Goal: Find specific page/section: Find specific page/section

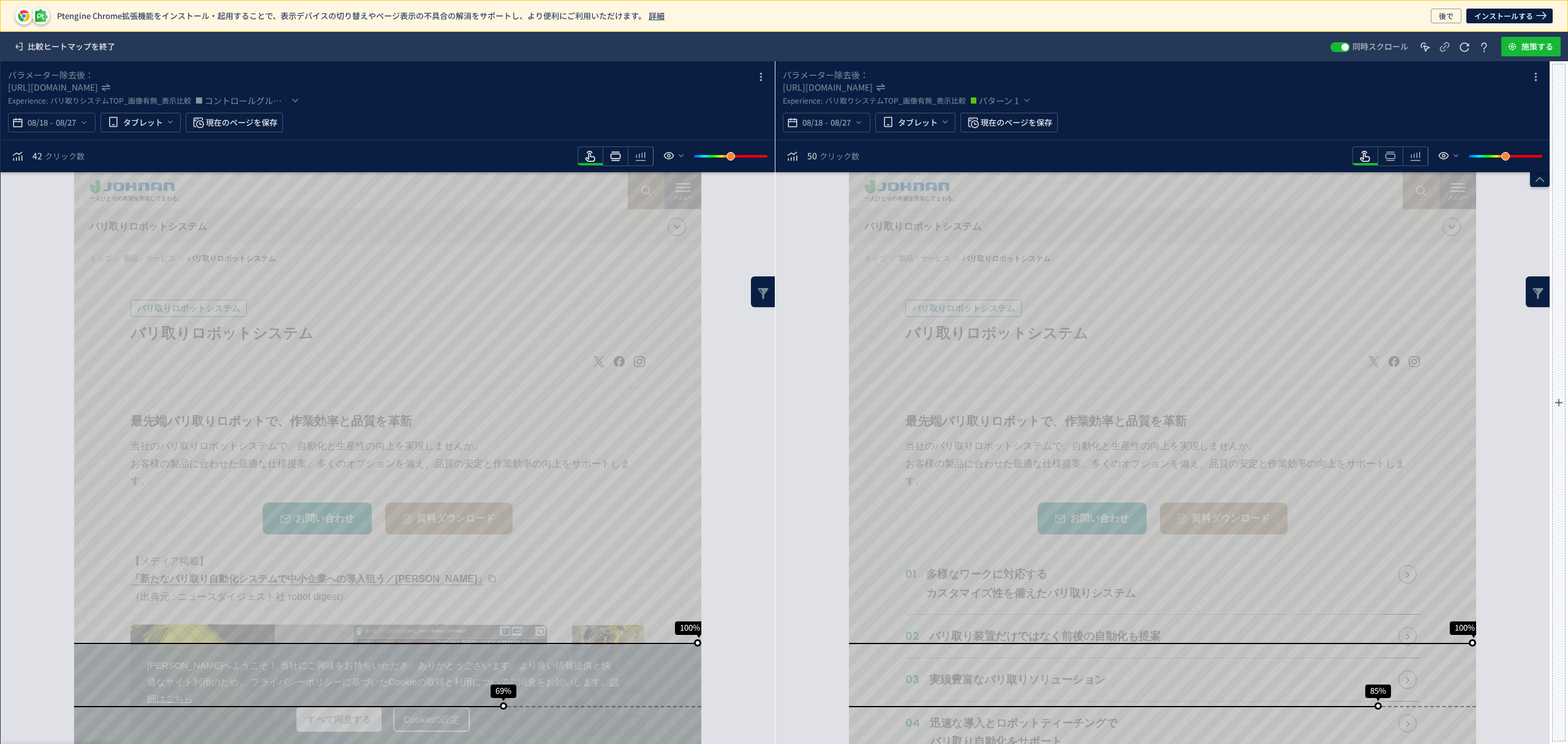
click at [621, 160] on icon "heatmap-toolbar" at bounding box center [615, 156] width 15 height 15
drag, startPoint x: 1389, startPoint y: 156, endPoint x: 1393, endPoint y: 166, distance: 10.8
click at [1390, 156] on icon "heatmap-toolbar" at bounding box center [1390, 156] width 15 height 15
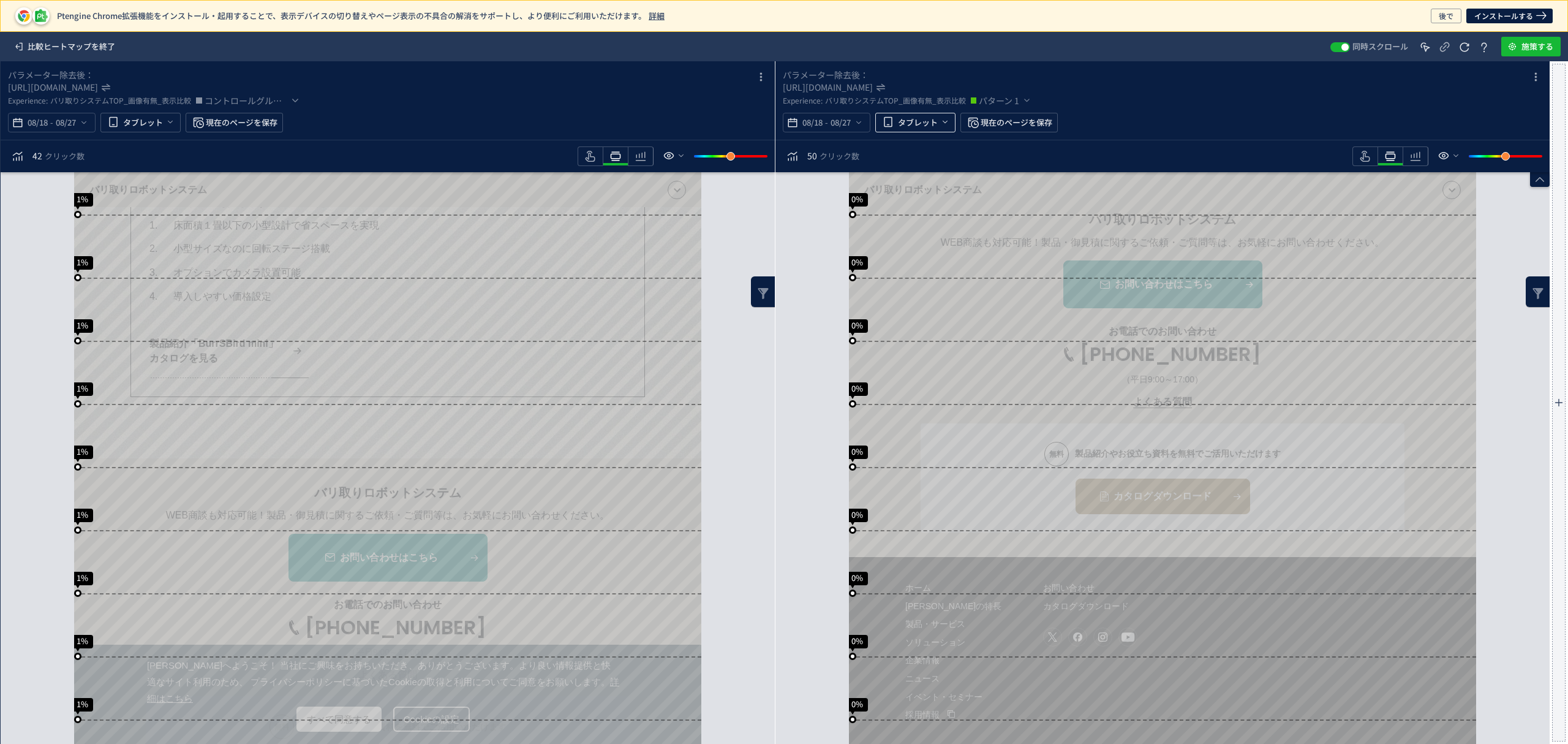
click at [929, 124] on span "タブレット" at bounding box center [918, 122] width 40 height 20
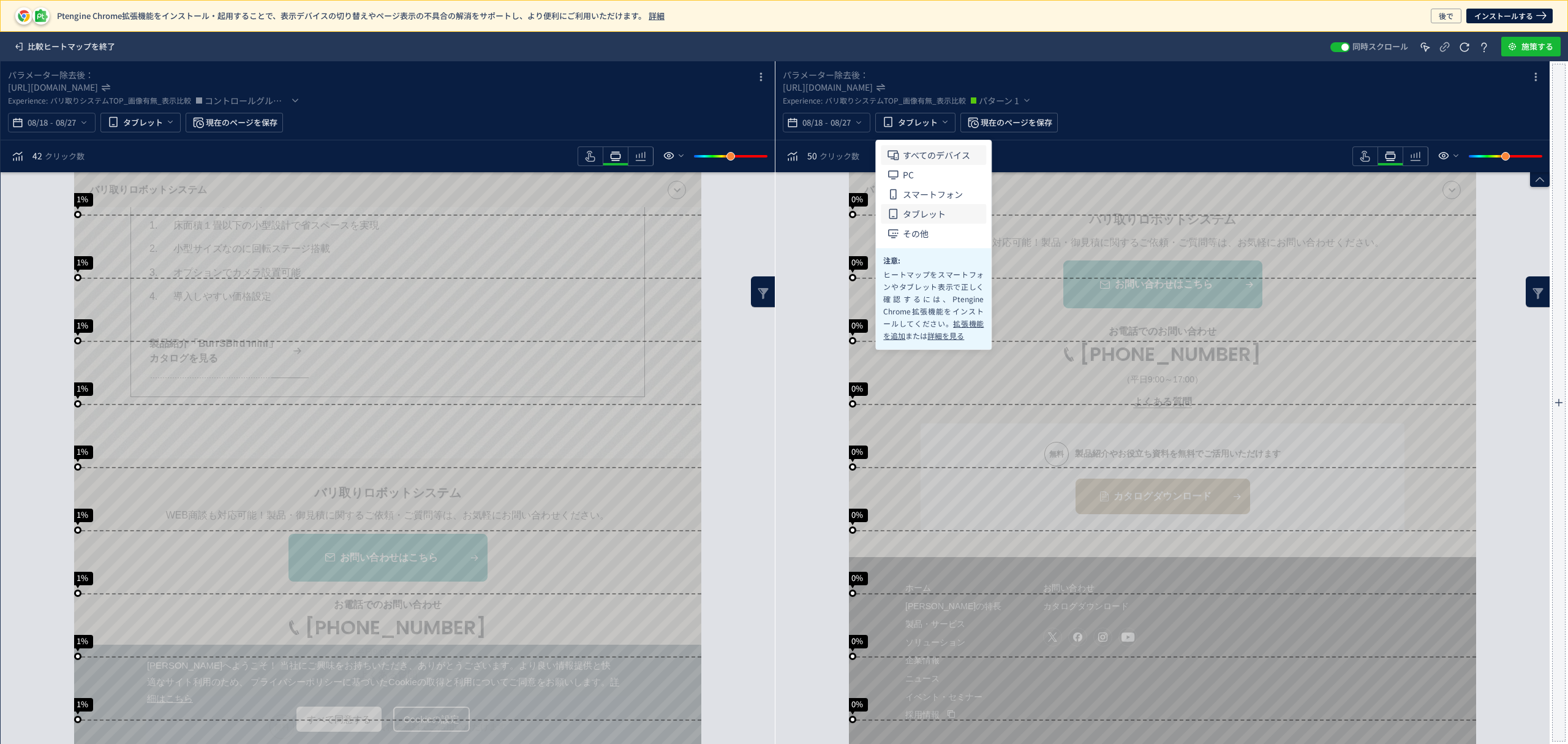
click at [934, 153] on span "すべてのデバイス" at bounding box center [936, 155] width 67 height 20
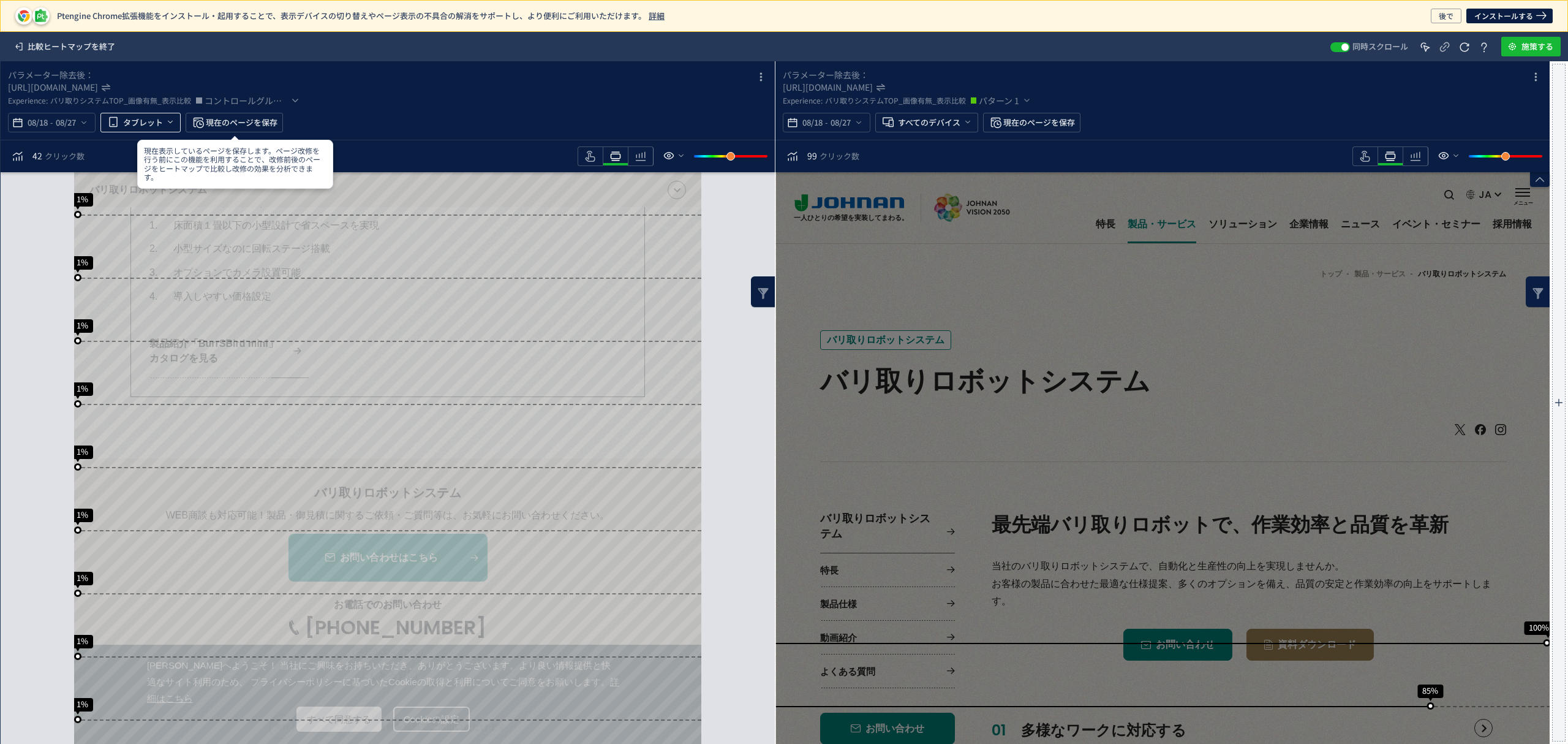
click at [155, 125] on span "タブレット" at bounding box center [143, 122] width 40 height 20
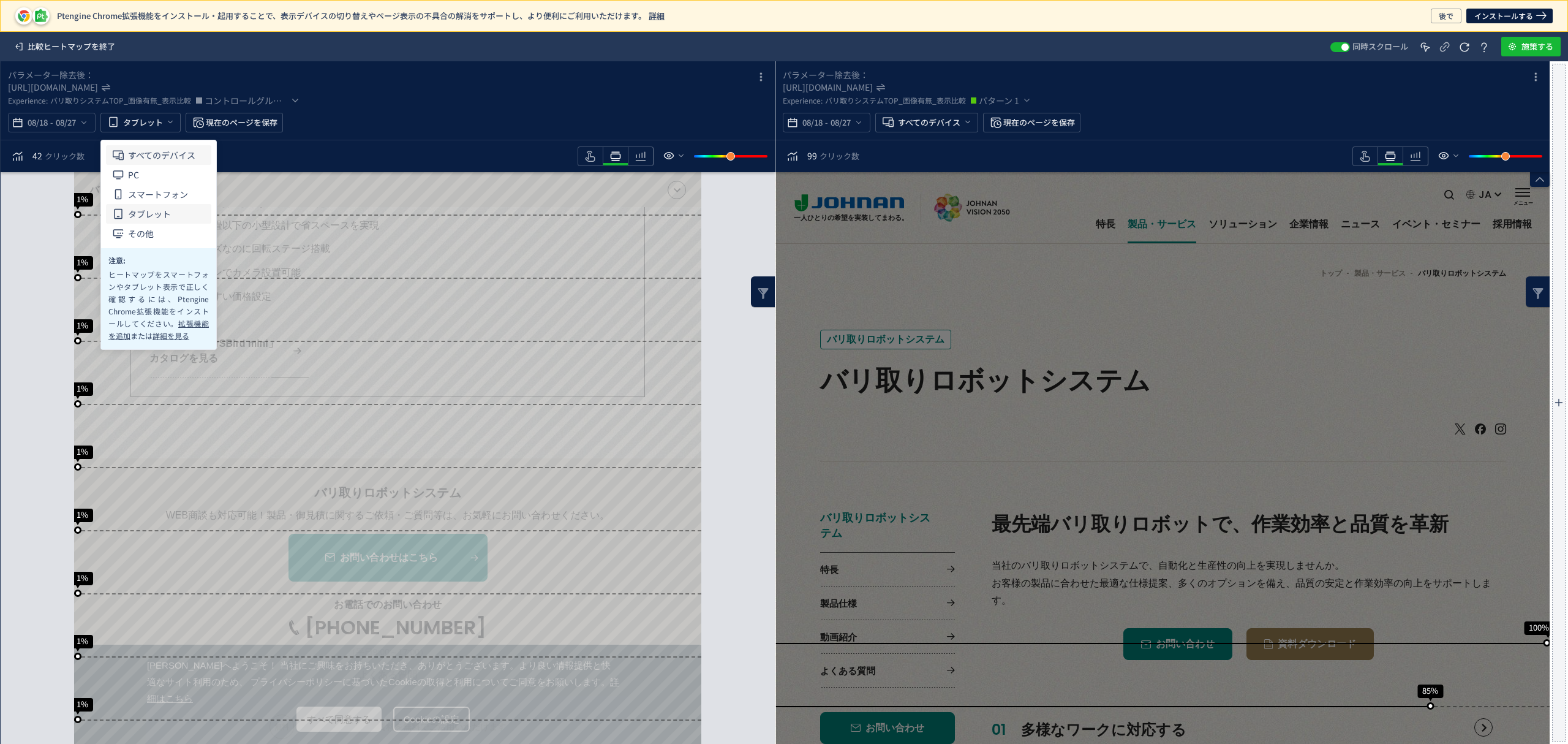
click at [0, 0] on span "すべてのデバイス" at bounding box center [0, 0] width 0 height 0
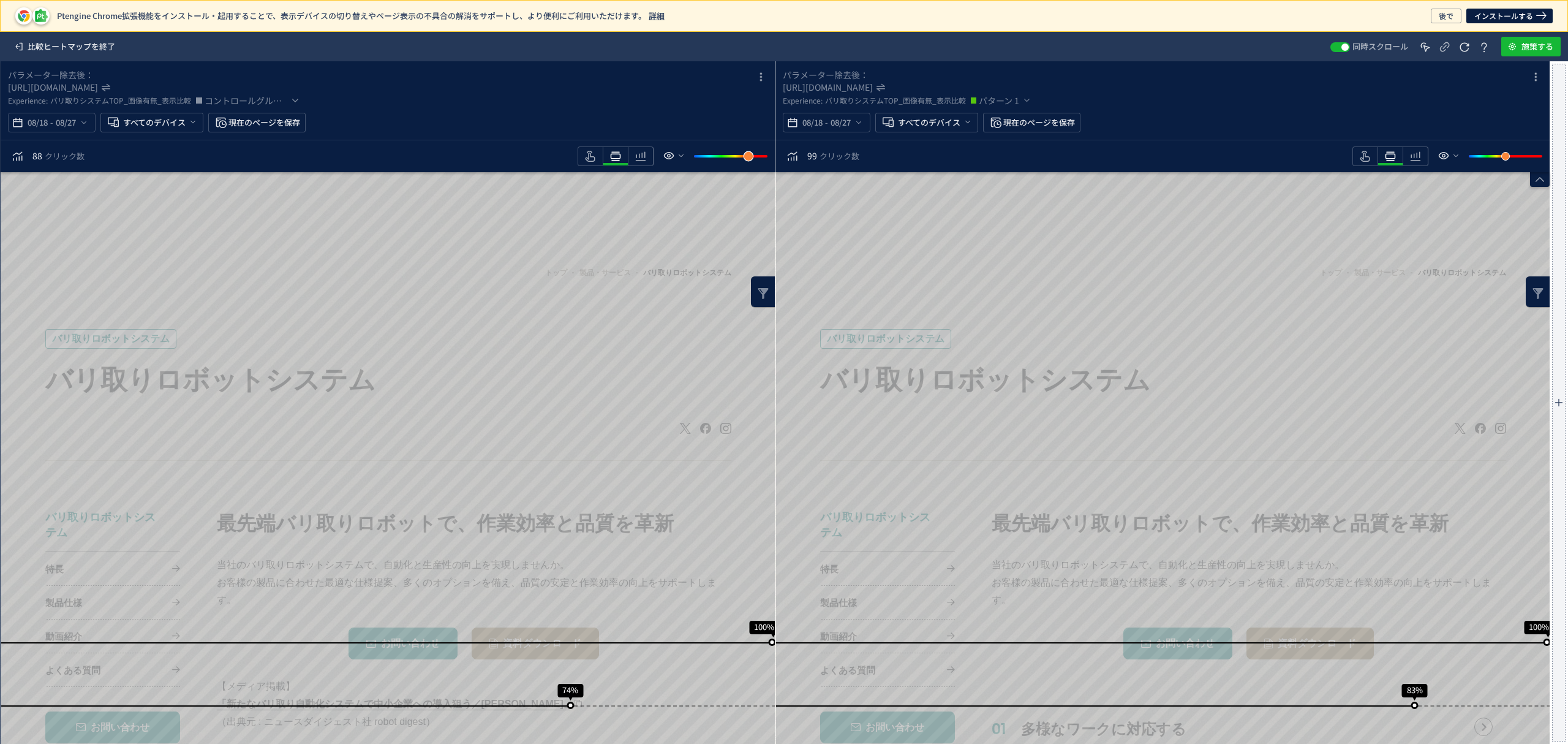
drag, startPoint x: 737, startPoint y: 158, endPoint x: 759, endPoint y: 160, distance: 22.1
click at [759, 160] on div "slider between 0 and 200" at bounding box center [748, 156] width 22 height 22
drag, startPoint x: 1508, startPoint y: 159, endPoint x: 1561, endPoint y: 157, distance: 53.0
click at [1561, 157] on div "Ptengine Chrome拡張機能をインストール・起用することで、表示デバイスの切り替えやページ表示の不具合の解消をサポートし、より便利にご利用いただけま…" at bounding box center [784, 372] width 1568 height 744
drag, startPoint x: 756, startPoint y: 157, endPoint x: 892, endPoint y: 166, distance: 136.3
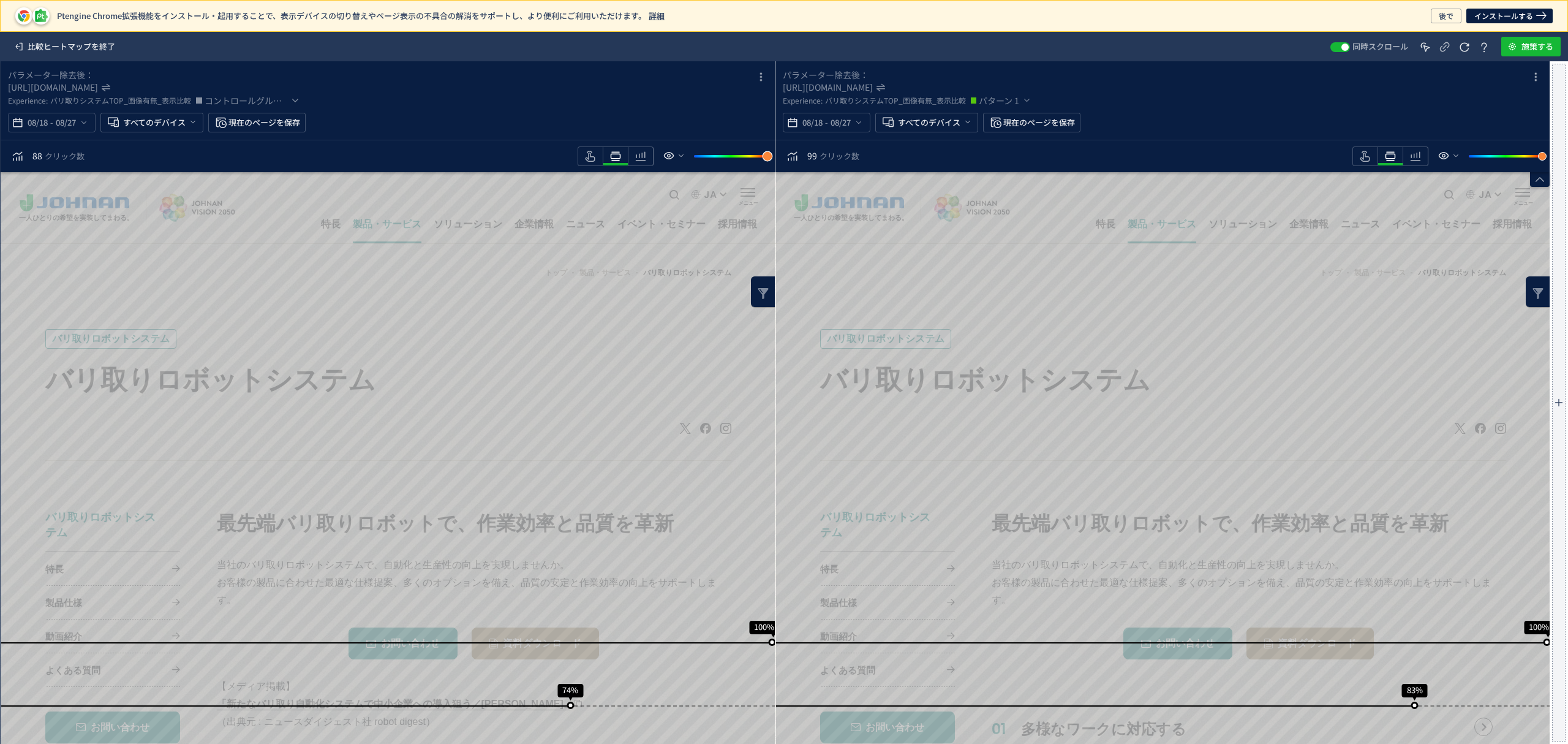
click at [773, 157] on div "slider between 0 and 200" at bounding box center [767, 156] width 22 height 22
